Goal: Navigation & Orientation: Find specific page/section

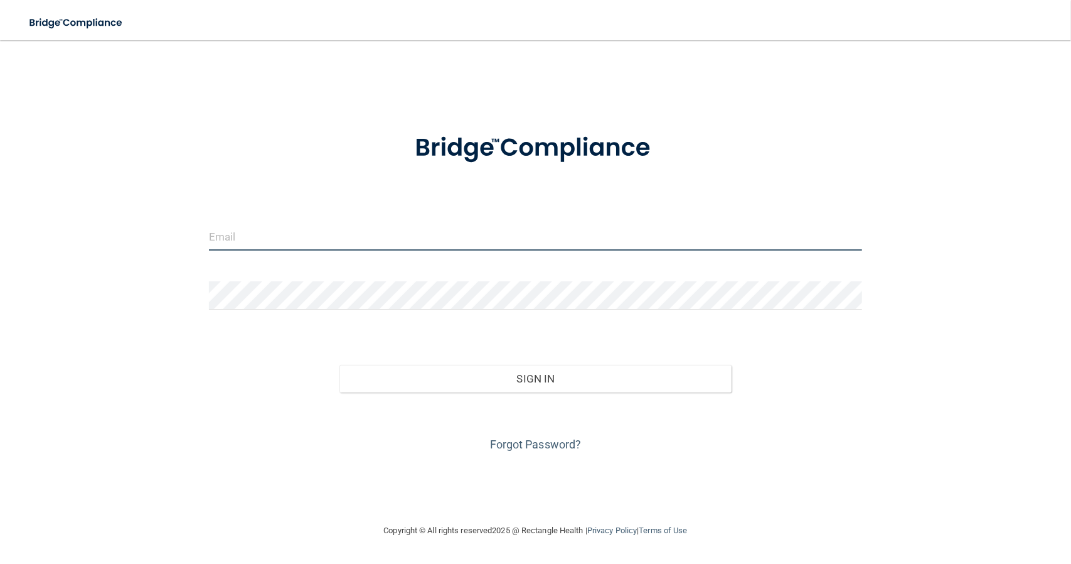
click at [281, 234] on input "email" at bounding box center [535, 236] width 653 height 28
type input "[PERSON_NAME][EMAIL_ADDRESS][PERSON_NAME][DOMAIN_NAME]"
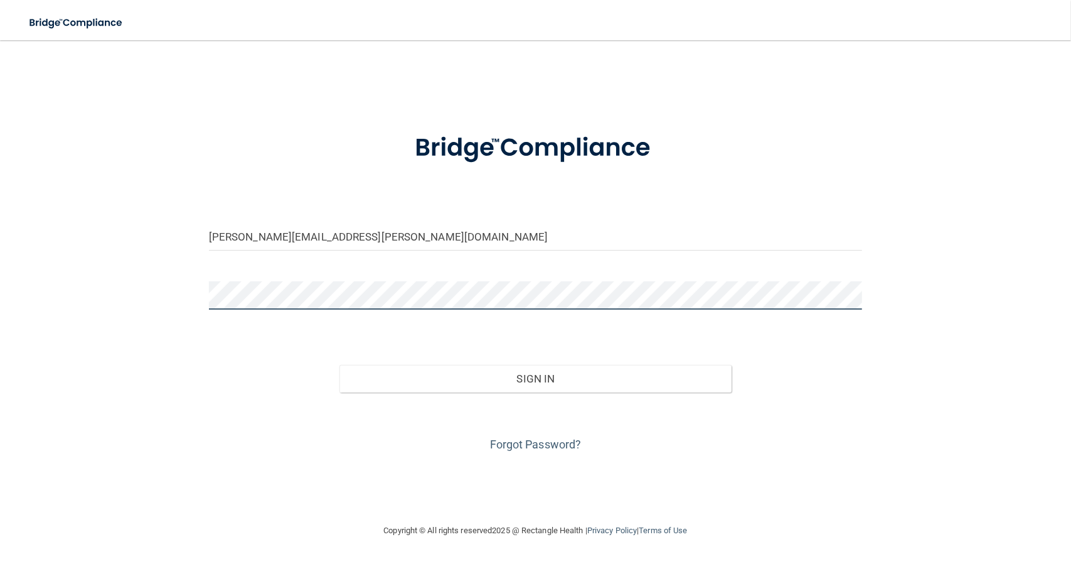
click at [340, 365] on button "Sign In" at bounding box center [536, 379] width 392 height 28
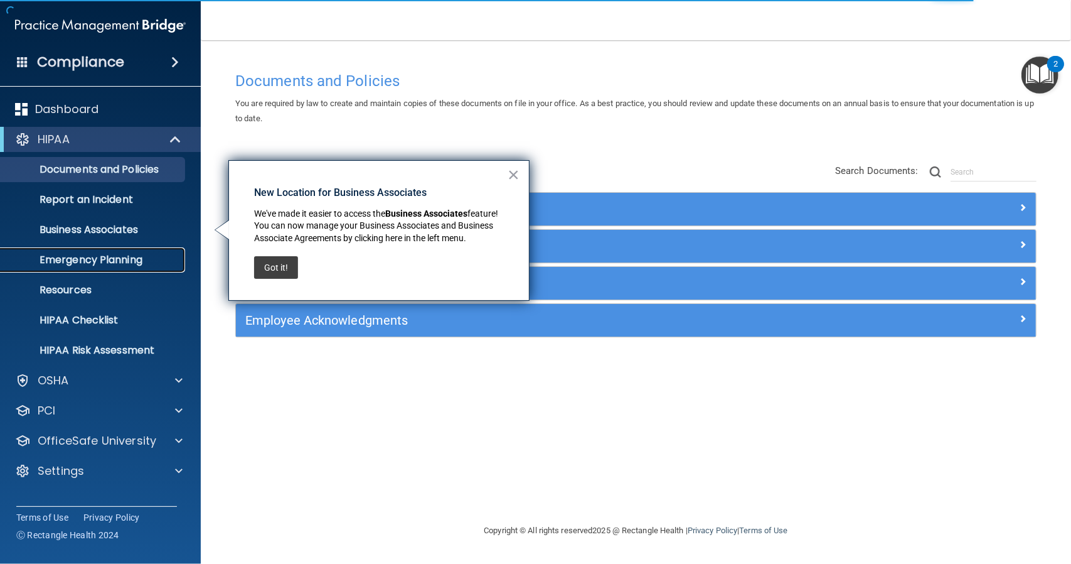
click at [121, 260] on p "Emergency Planning" at bounding box center [93, 260] width 171 height 13
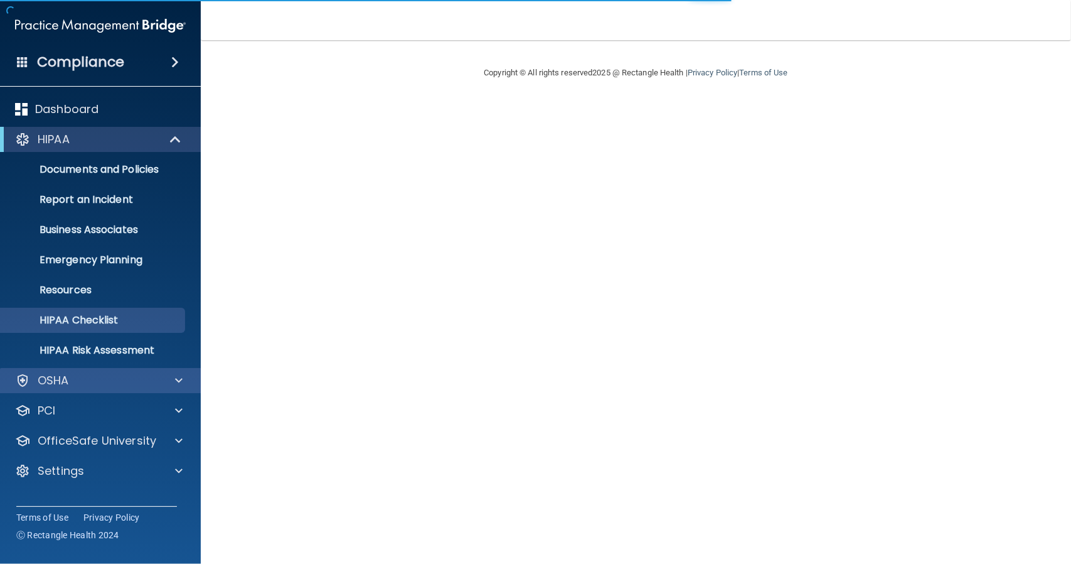
click at [95, 388] on div "OSHA" at bounding box center [100, 380] width 201 height 25
click at [103, 385] on div "OSHA" at bounding box center [84, 380] width 156 height 15
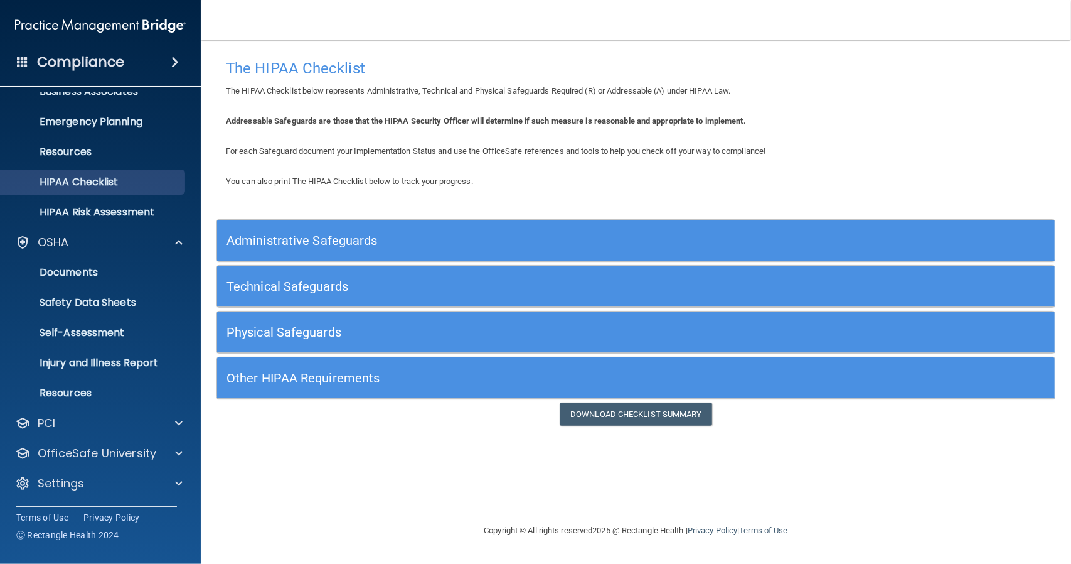
scroll to position [126, 0]
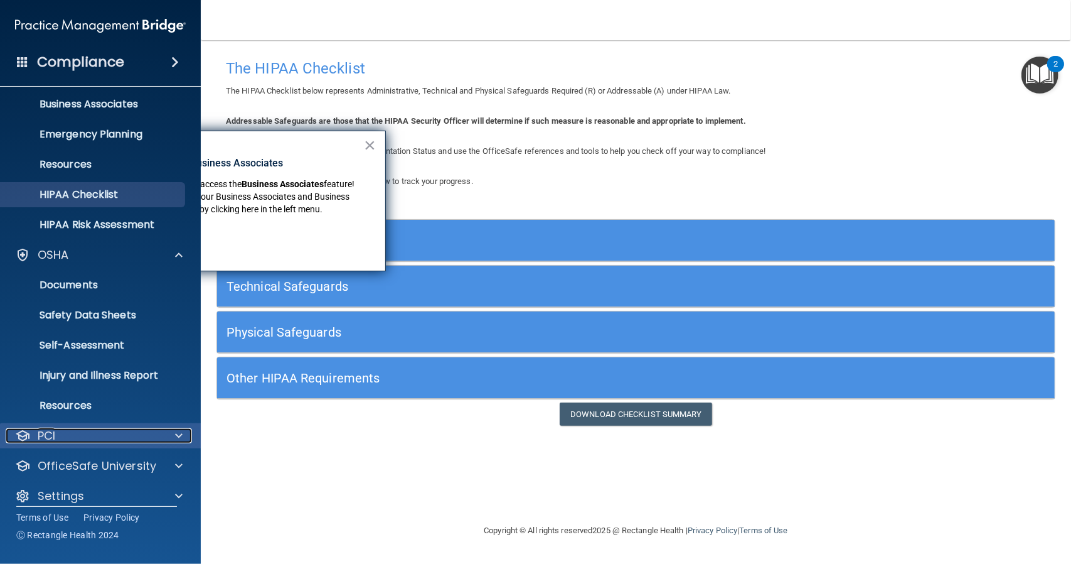
click at [105, 431] on div "PCI" at bounding box center [84, 435] width 156 height 15
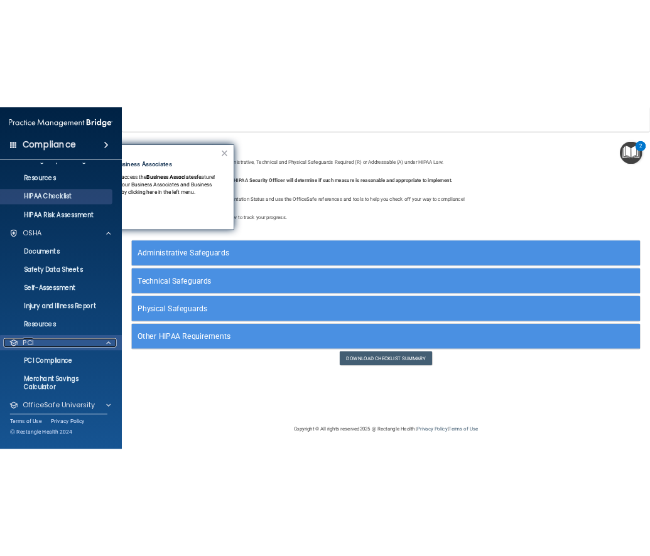
scroll to position [210, 0]
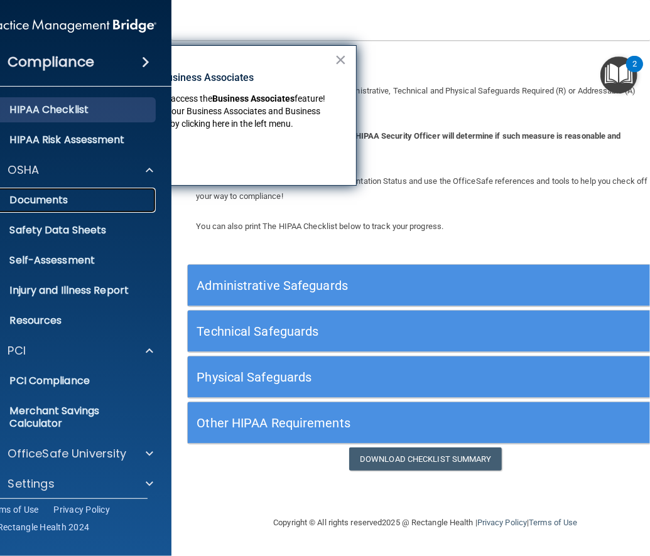
click at [71, 200] on p "Documents" at bounding box center [64, 200] width 171 height 13
